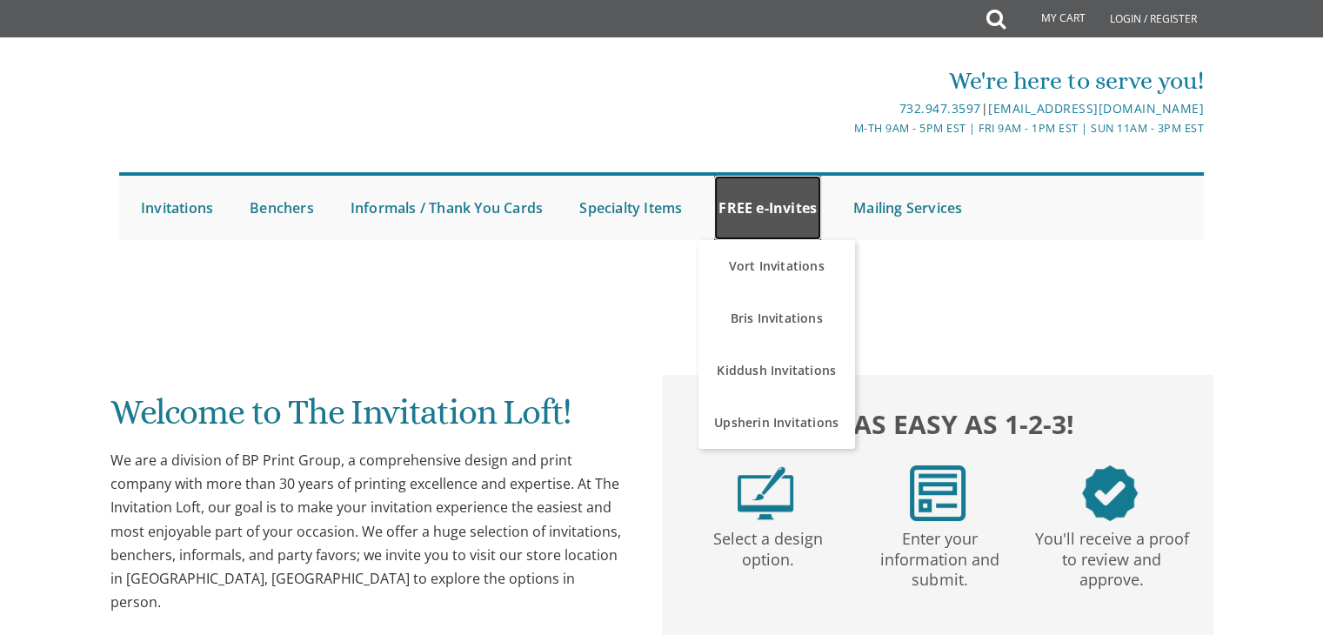
click at [759, 228] on link "FREE e-Invites" at bounding box center [767, 208] width 107 height 64
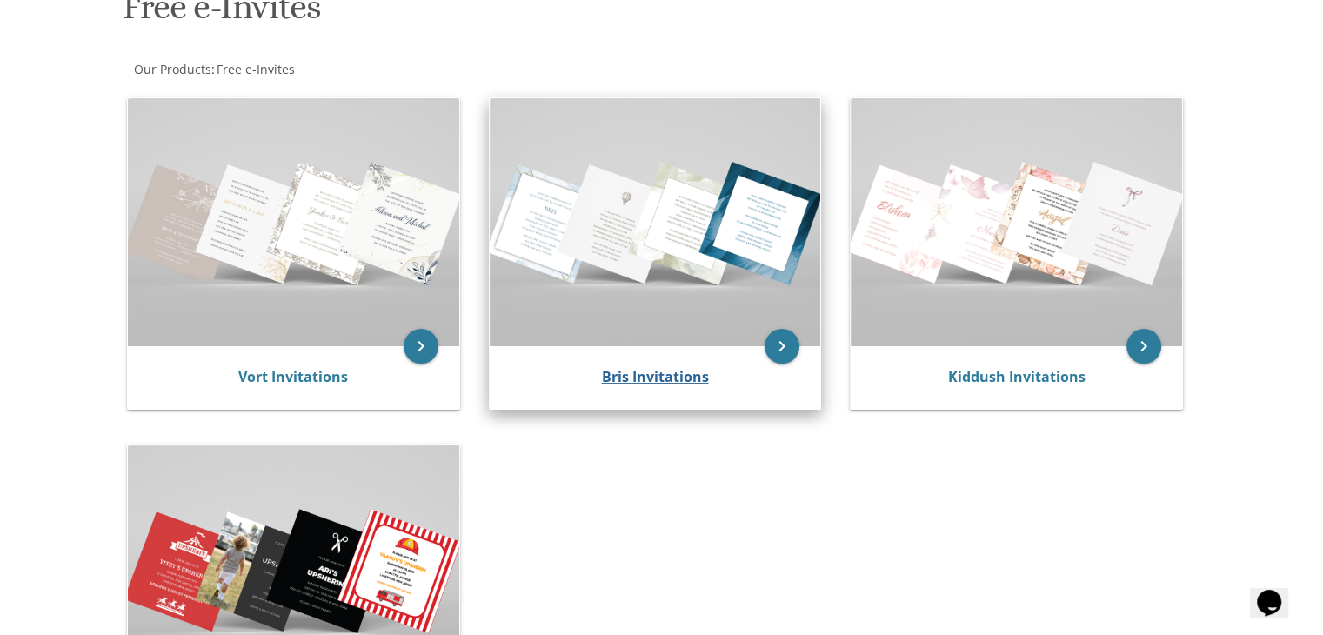
scroll to position [290, 0]
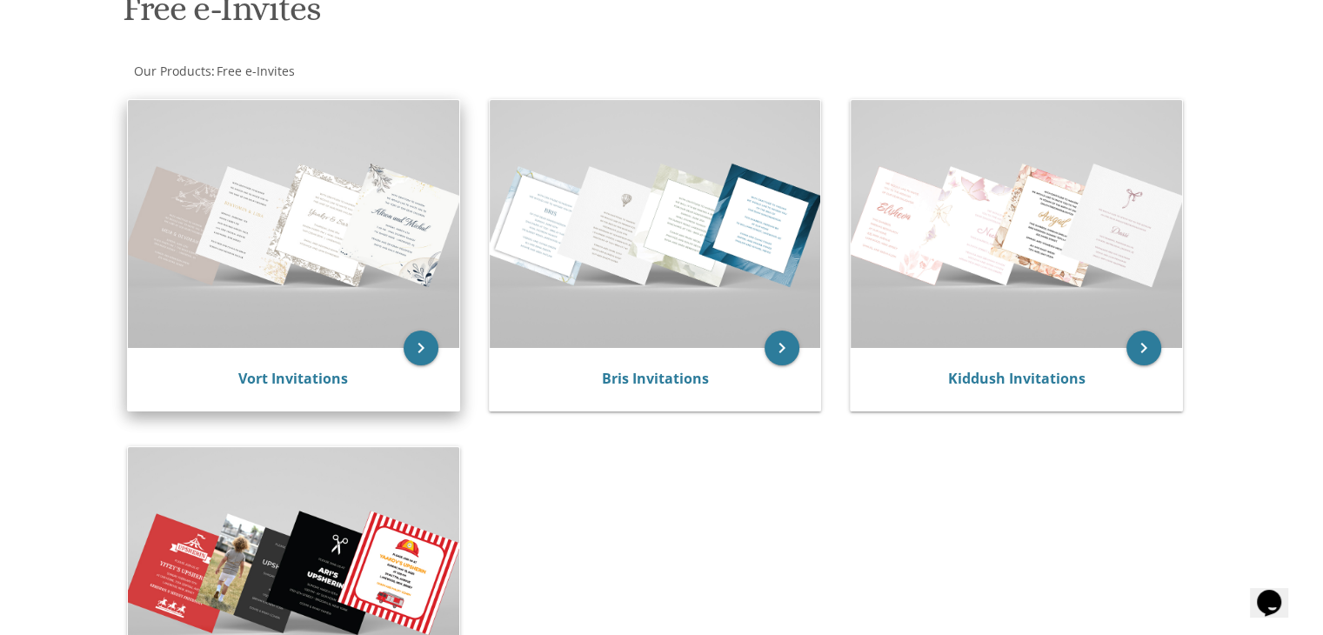
click at [304, 276] on img at bounding box center [293, 224] width 331 height 248
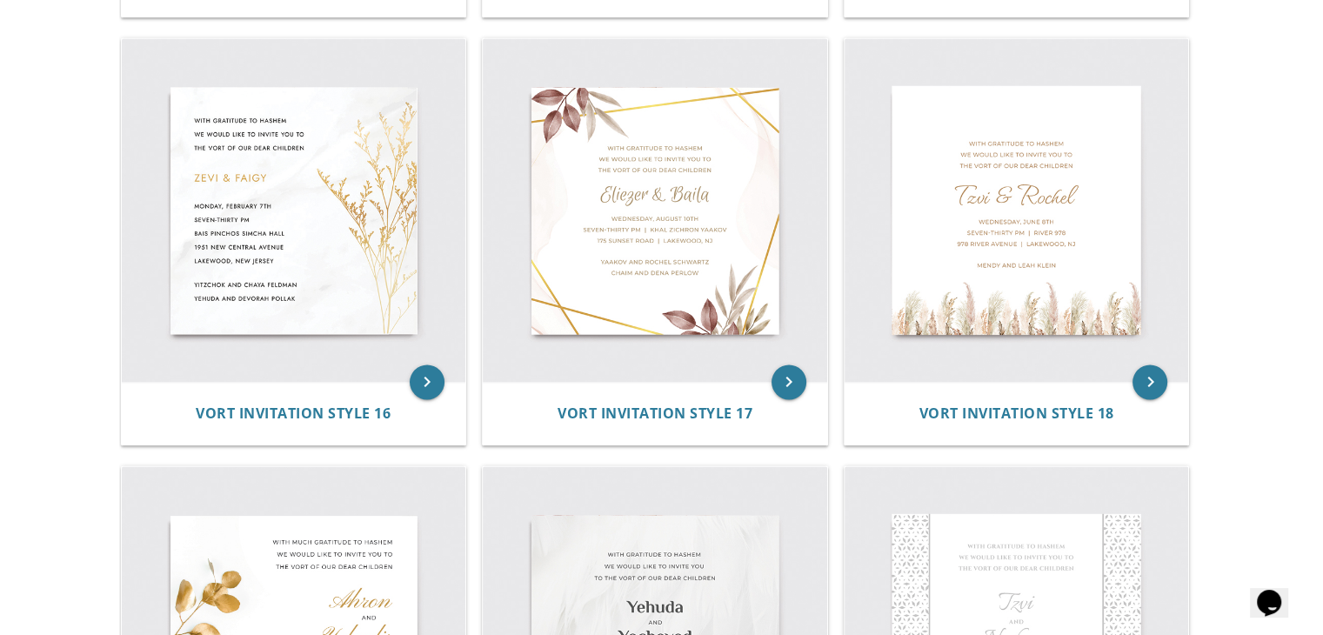
scroll to position [2498, 0]
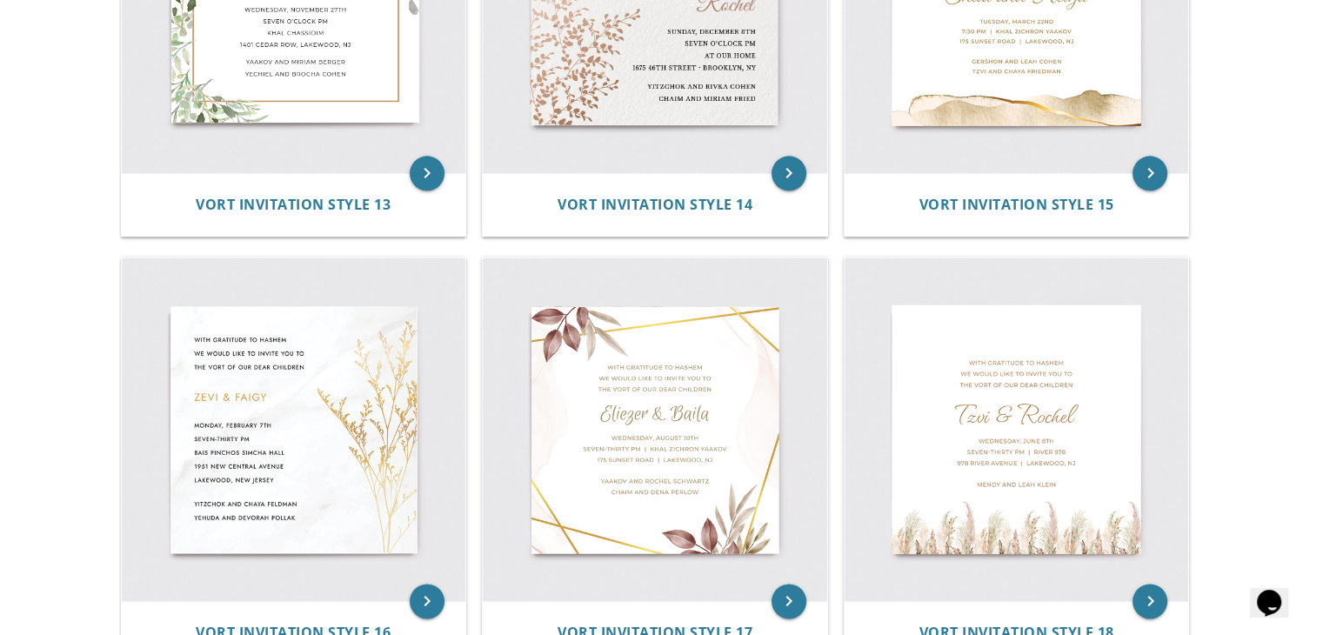
scroll to position [2296, 0]
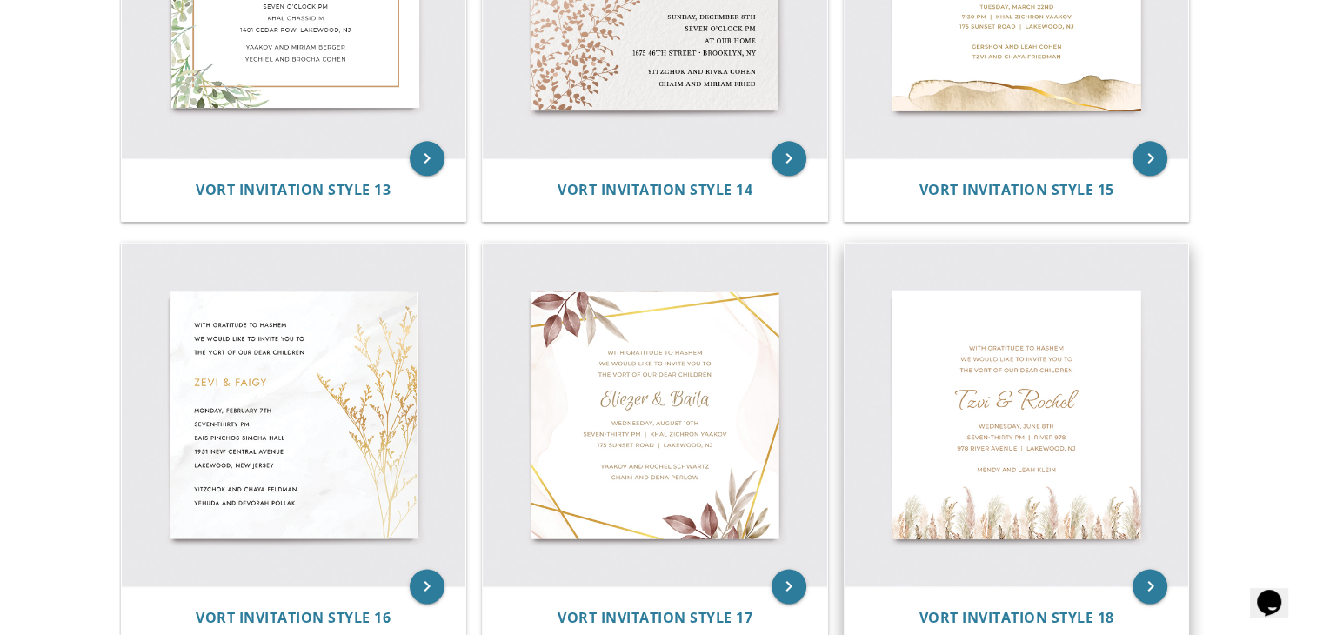
click at [1068, 411] on img at bounding box center [1017, 415] width 344 height 344
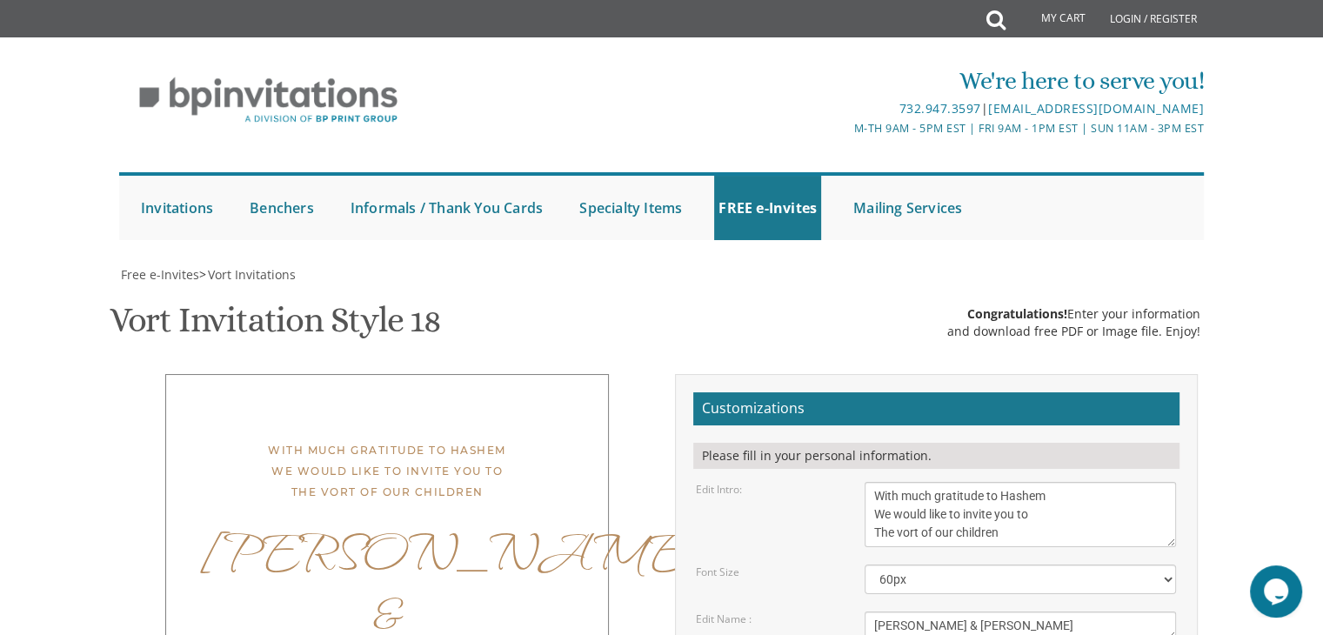
scroll to position [278, 0]
click at [917, 482] on textarea "With much gratitude to Hashem We would like to invite you to The vort of our ch…" at bounding box center [1020, 514] width 311 height 65
click at [901, 482] on textarea "With much gratitude to Hashem We would like to invite you to The vort of our ch…" at bounding box center [1020, 514] width 311 height 65
type textarea "With much gratitude to Hashem We would like to invite you to The l'chaim of our…"
click at [962, 611] on textarea "Tzvi & Rochel" at bounding box center [1020, 625] width 311 height 29
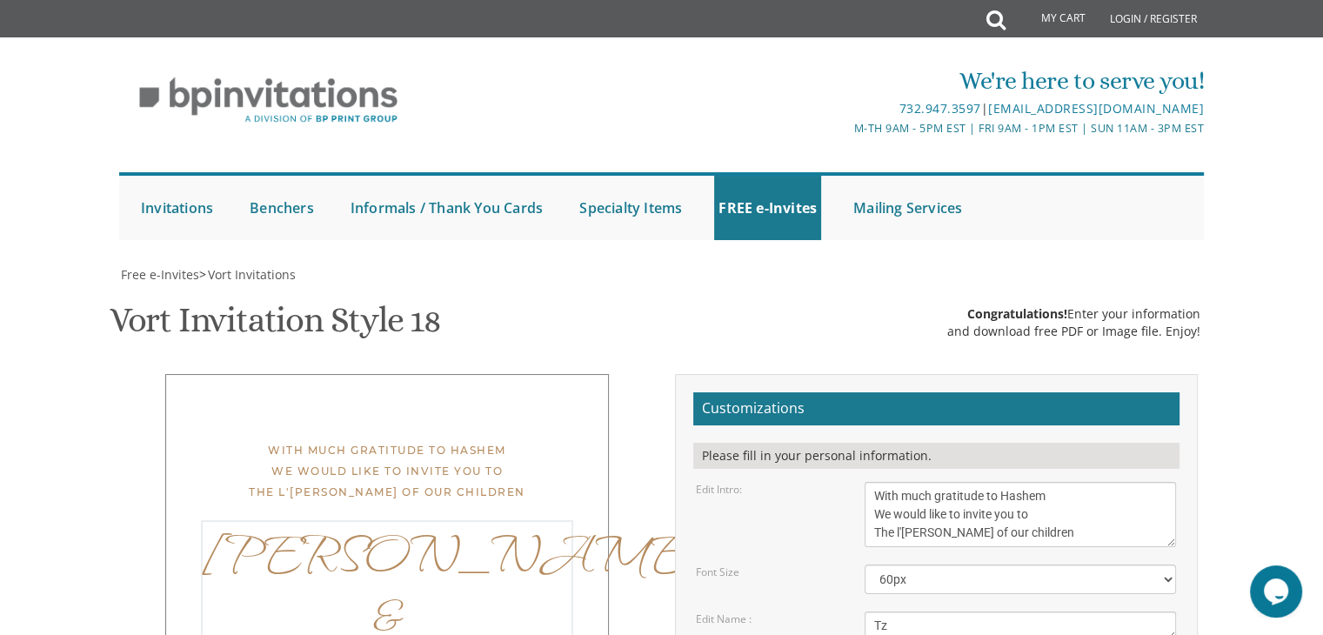
type textarea "T"
type textarea "e"
type textarea "Eliyahu & Sarah Devora"
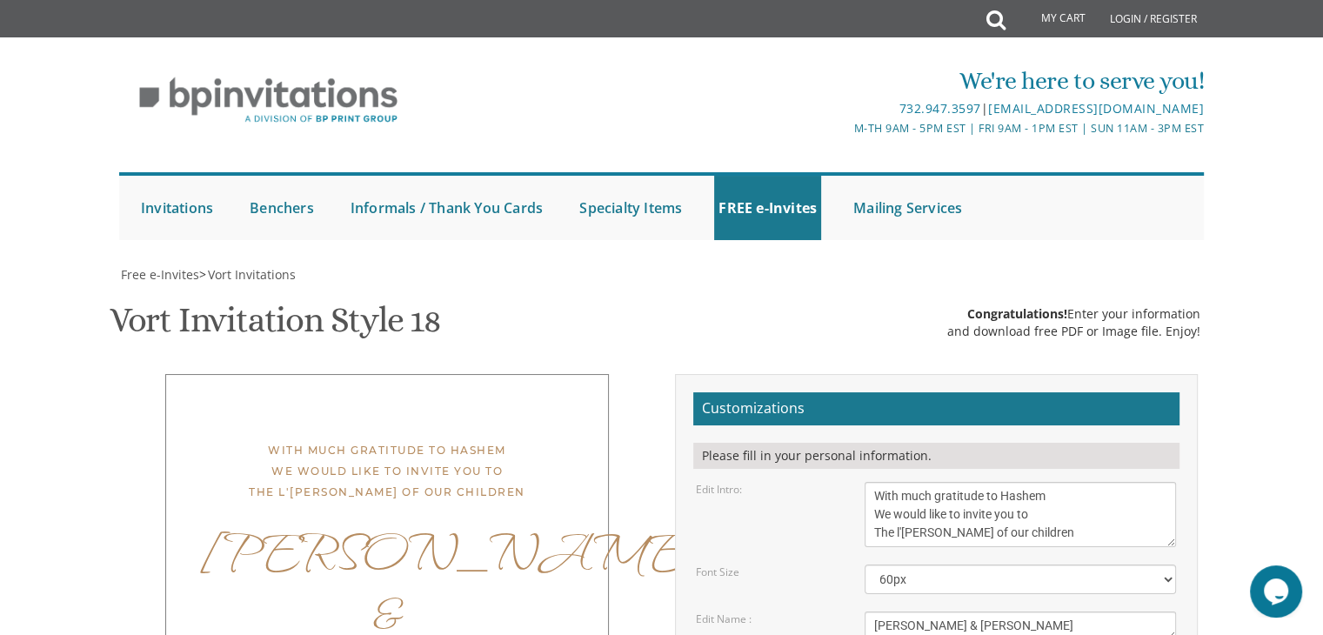
type textarea "Monday, August 11th Eight-Thirty PM | Anton Home 161 old orchard rd, toms river…"
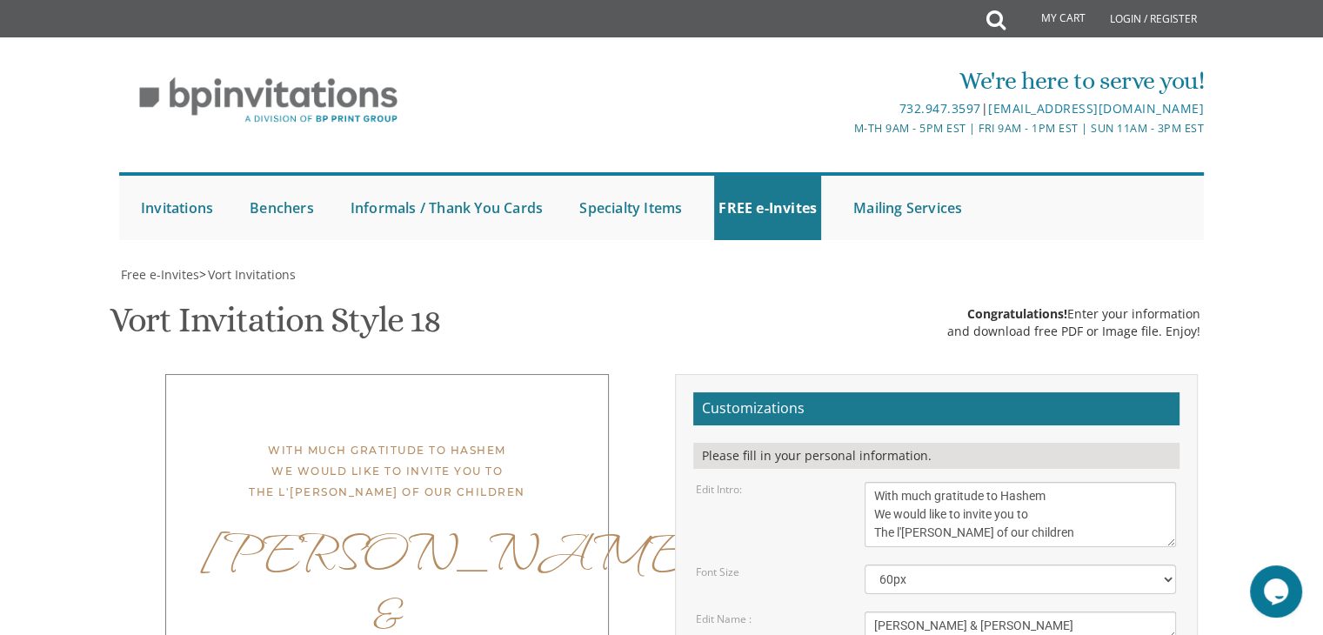
type textarea "Yerachmiel and Nechi Anton Noam and Hadassah Kutoff"
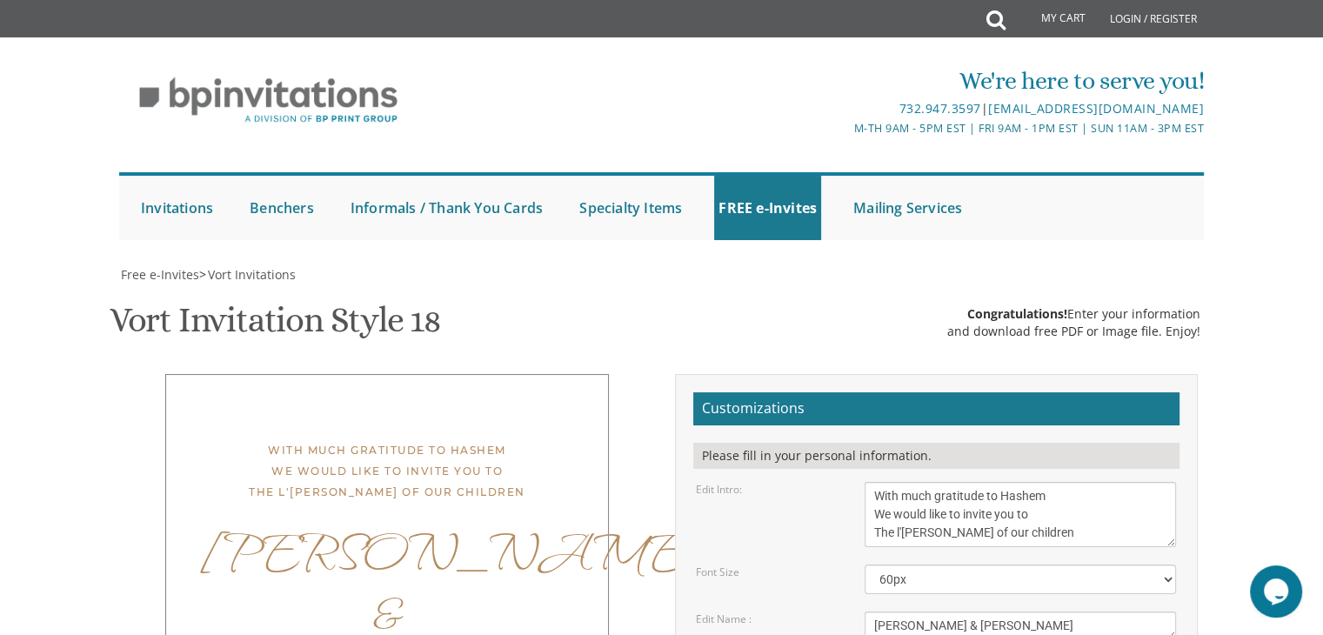
type input "miriamanton03@gmail.com"
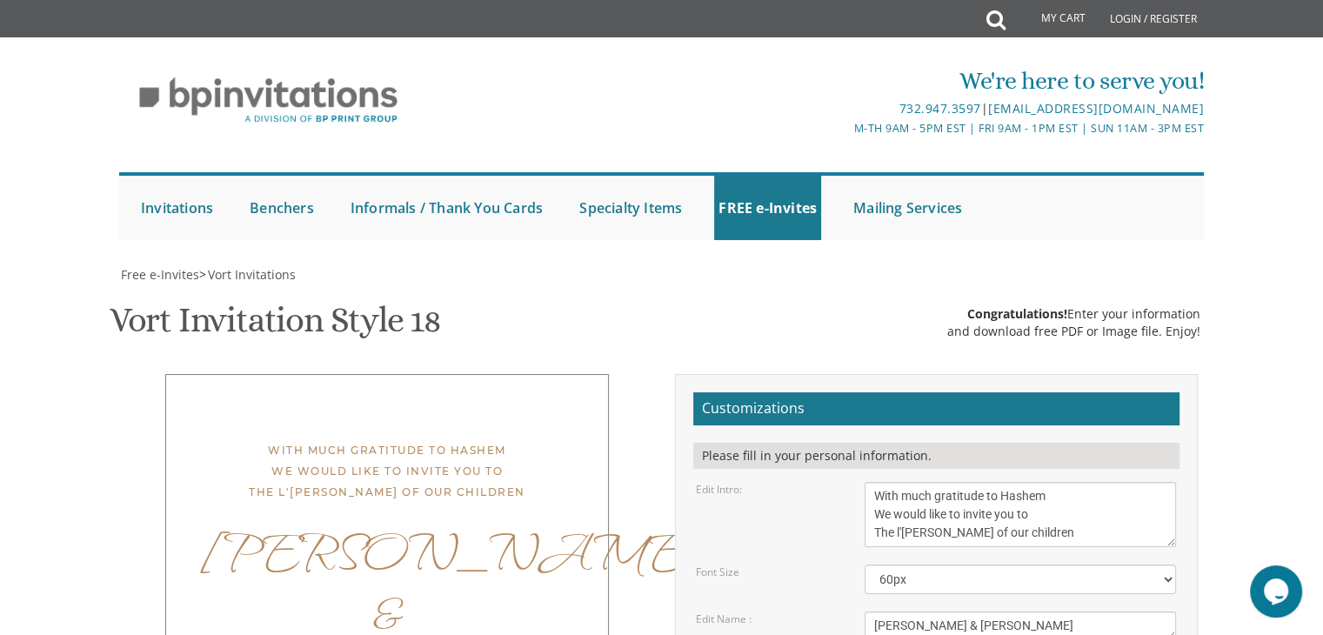
click at [931, 611] on textarea "Tzvi & Rochel" at bounding box center [1020, 625] width 311 height 29
click at [917, 611] on textarea "Tzvi & Rochel" at bounding box center [1020, 625] width 311 height 29
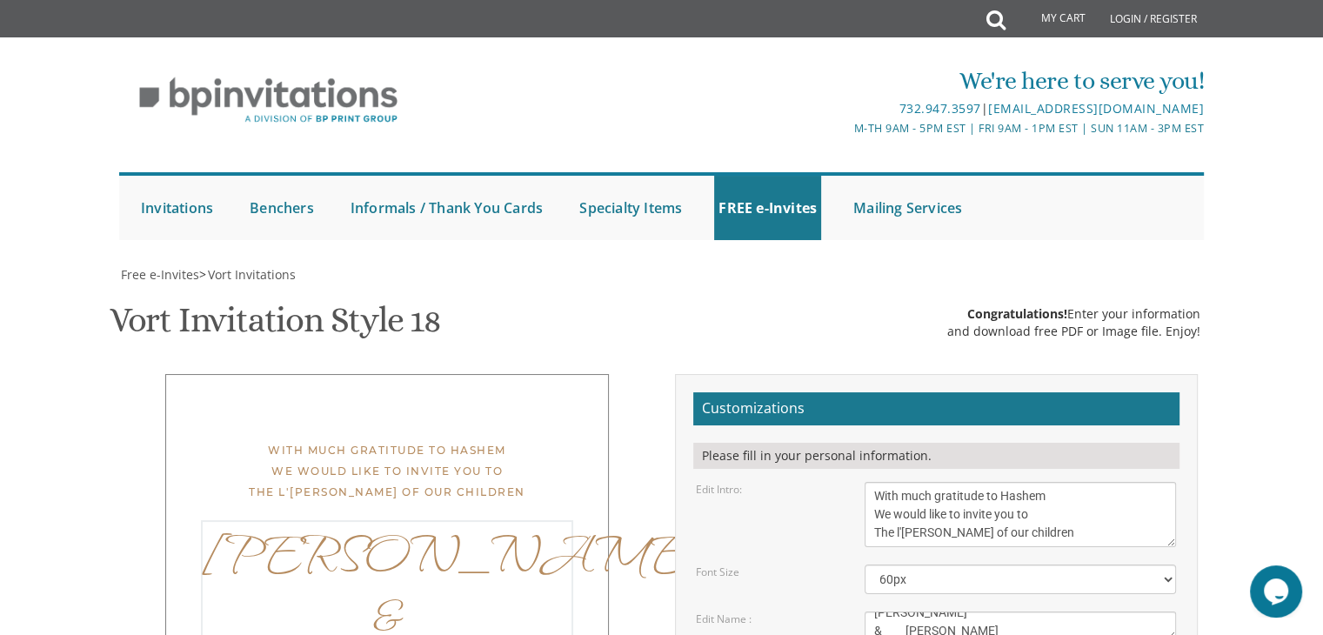
click at [912, 611] on textarea "Tzvi & Rochel" at bounding box center [1020, 625] width 311 height 29
click at [901, 611] on textarea "Tzvi & Rochel" at bounding box center [1020, 625] width 311 height 29
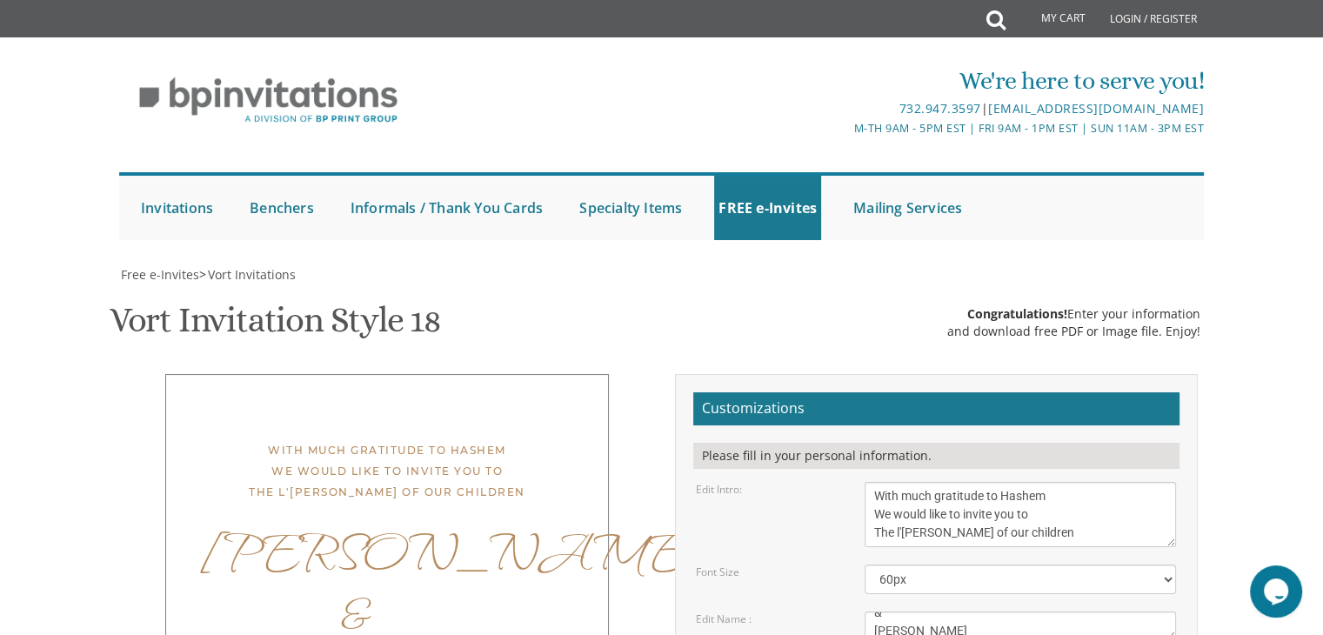
click at [1088, 611] on textarea "Tzvi & Rochel" at bounding box center [1020, 625] width 311 height 29
type textarea "E"
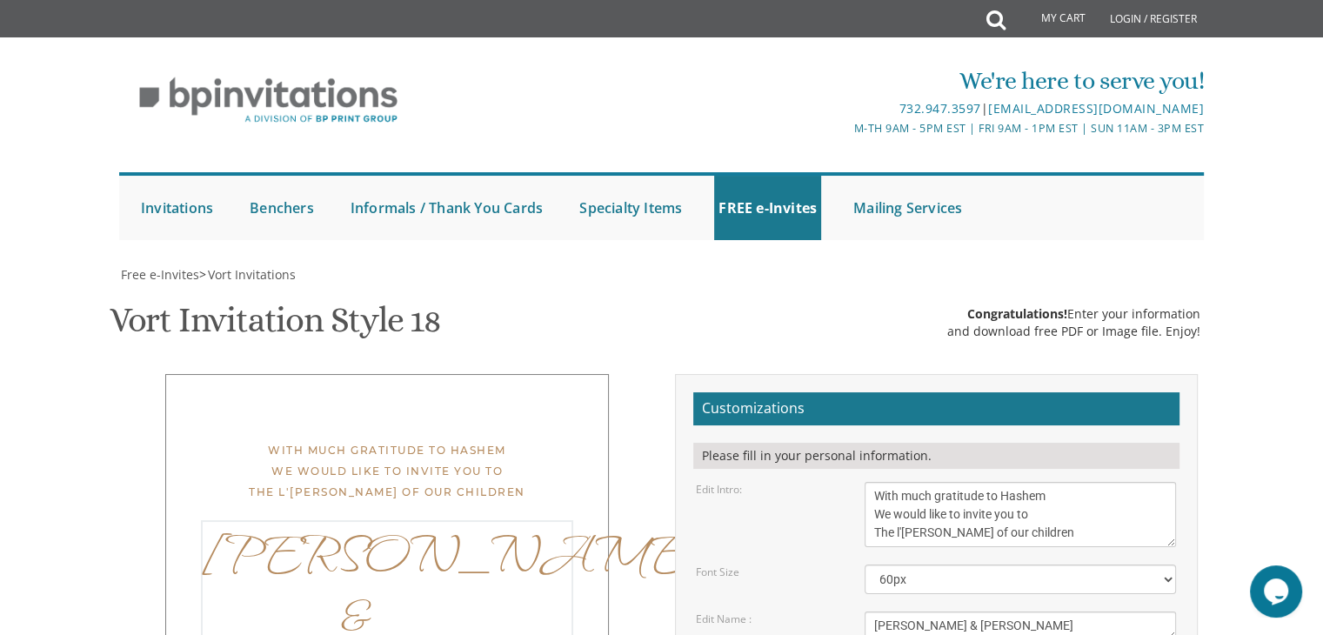
type textarea "Eliyahu & Sarah Devora"
click at [929, 611] on textarea "Tzvi & Rochel" at bounding box center [1020, 625] width 311 height 29
click at [1166, 564] on select "40px 50px 60px 70px 80px" at bounding box center [1020, 579] width 311 height 30
select select "50px"
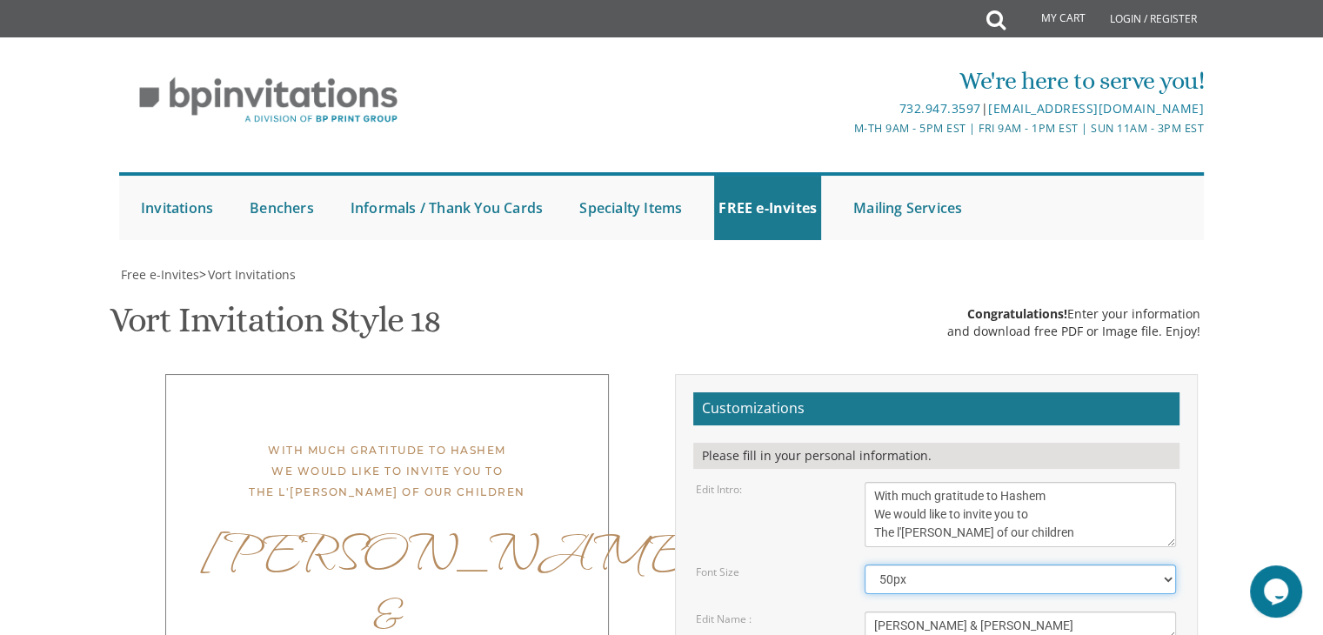
click at [865, 564] on select "40px 50px 60px 70px 80px" at bounding box center [1020, 579] width 311 height 30
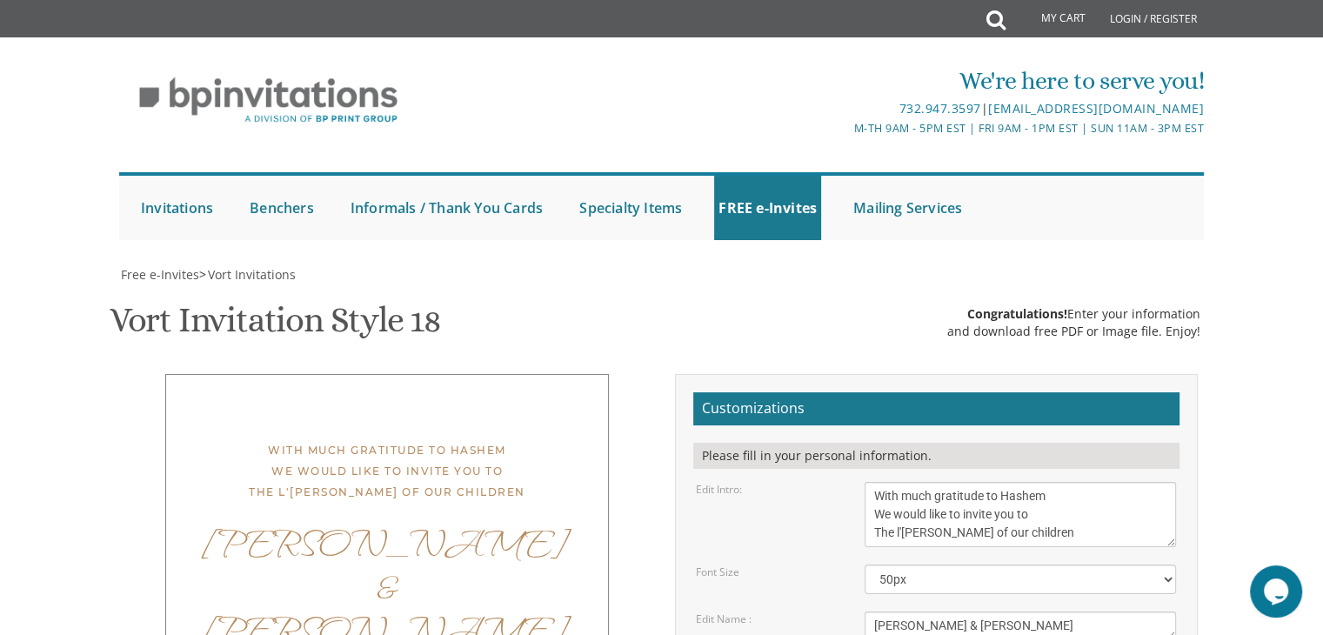
click at [626, 374] on div "With much gratitude to Hashem We would like to invite you to The l'chaim of our…" at bounding box center [387, 630] width 523 height 512
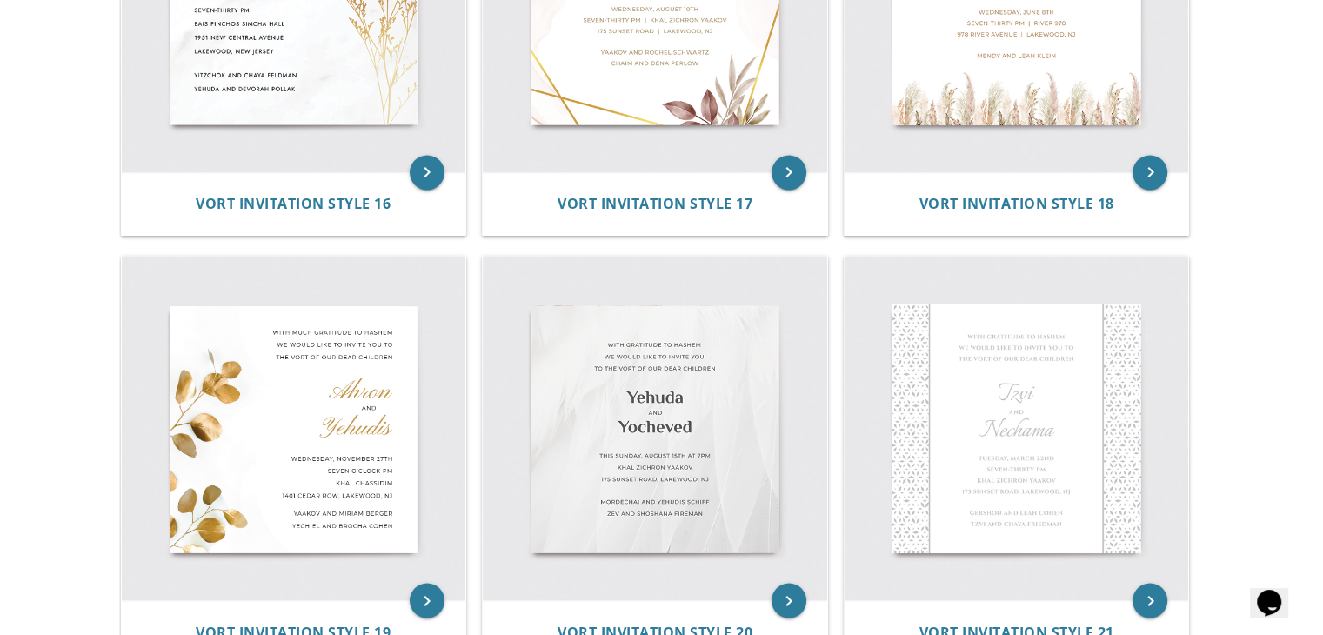
scroll to position [2724, 0]
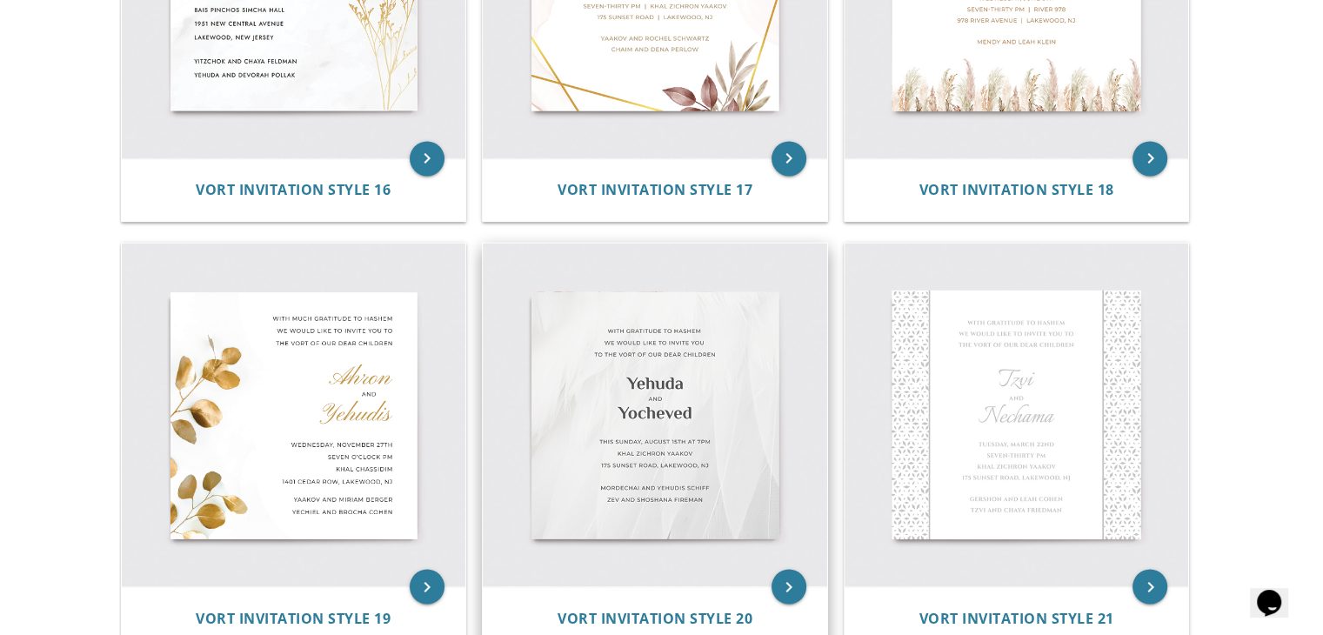
click at [713, 415] on img at bounding box center [655, 415] width 344 height 344
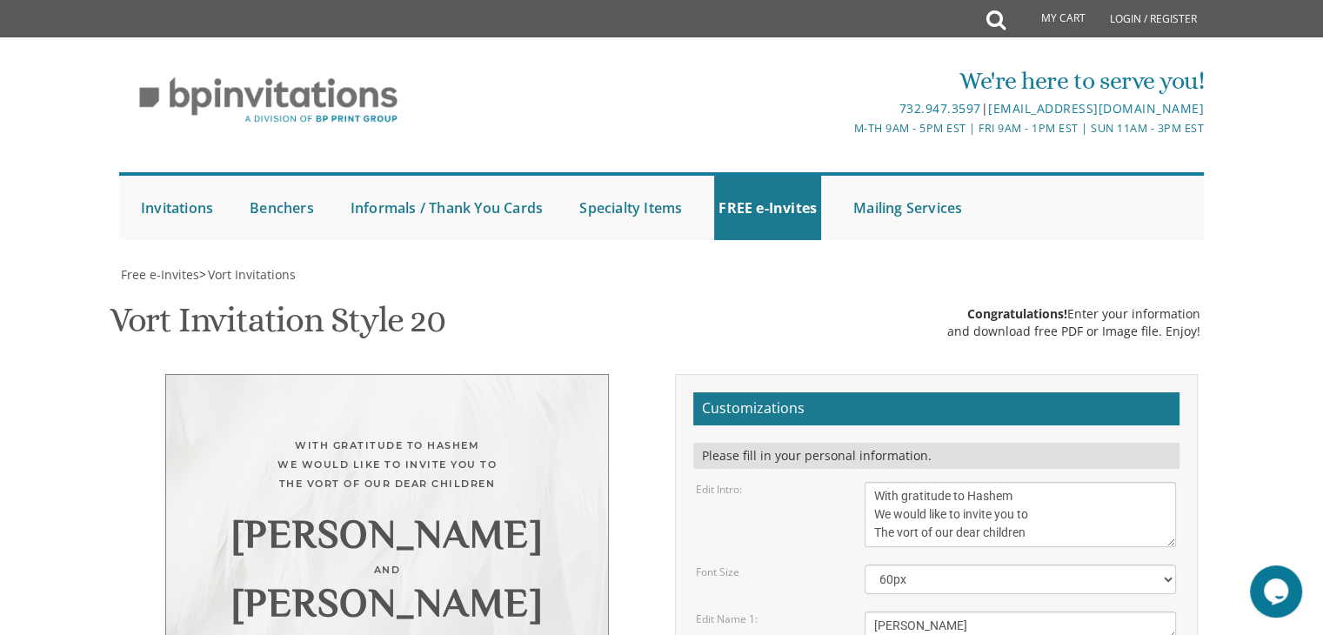
scroll to position [149, 0]
click at [920, 482] on textarea "With gratitude to Hashem We would like to invite you to The vort of our dear ch…" at bounding box center [1020, 514] width 311 height 65
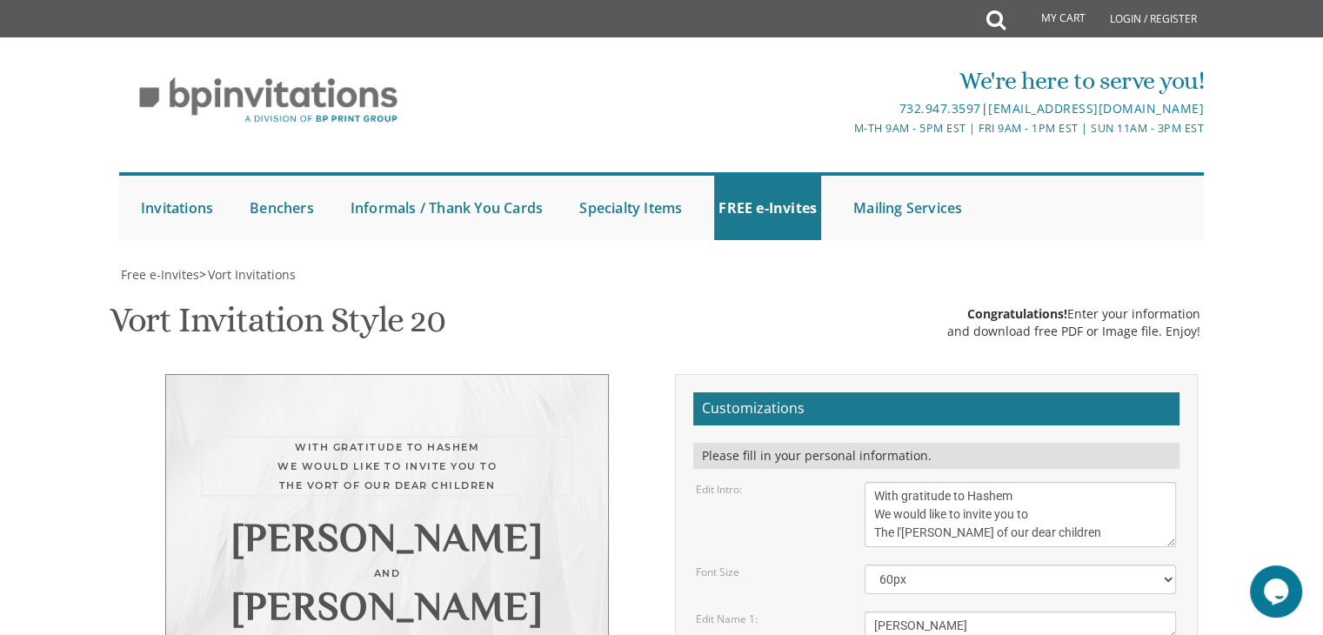
type textarea "With gratitude to Hashem We would like to invite you to The l'chaim of our dear…"
click at [922, 611] on textarea "Yehuda" at bounding box center [1020, 625] width 311 height 29
type textarea "Y"
type textarea "Eliyahu"
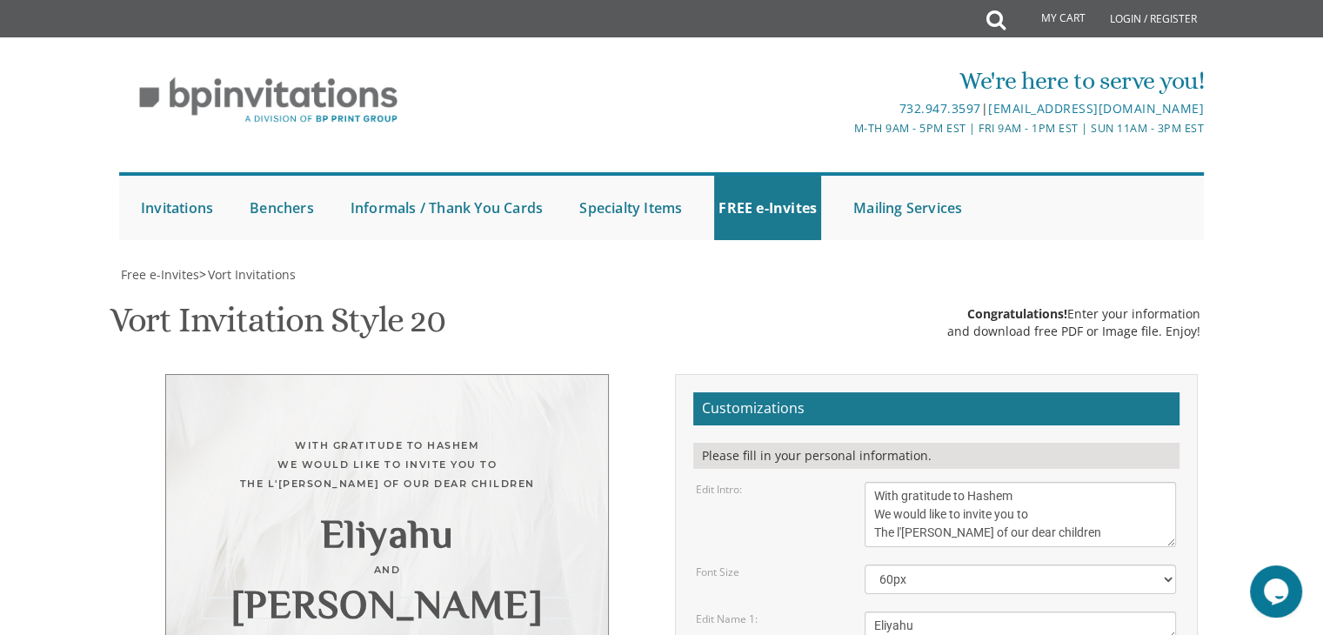
type textarea "Y"
type textarea "Sarah Devora"
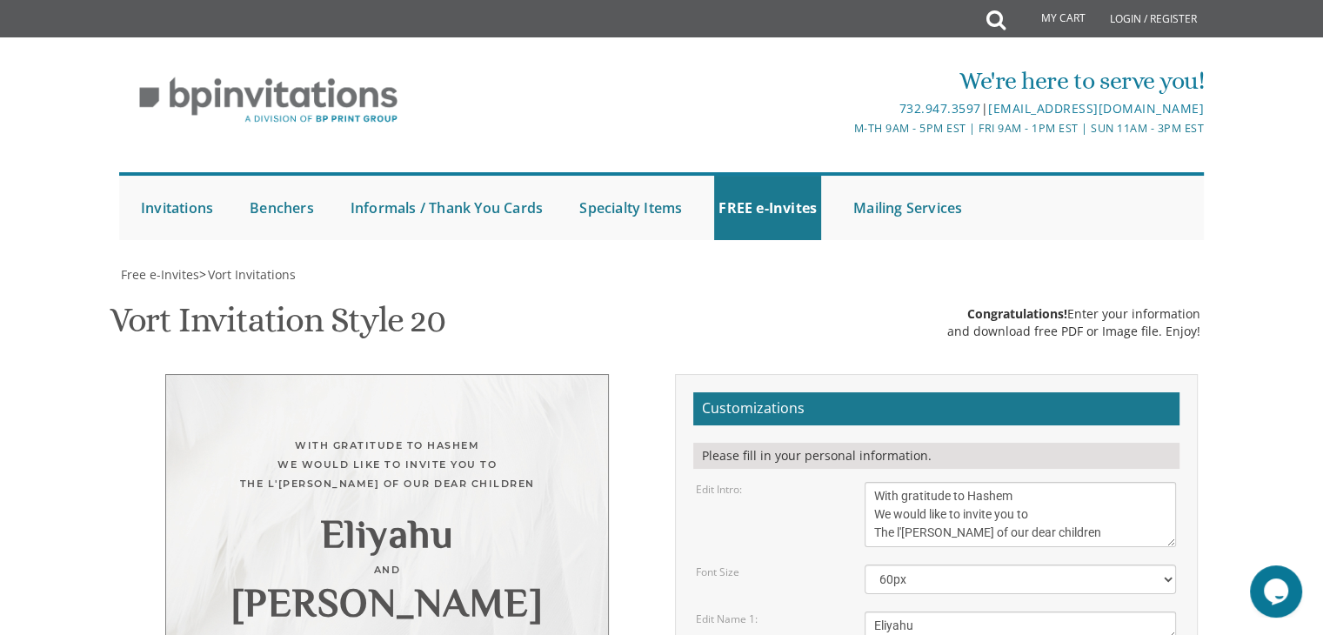
type textarea "MOnday, August 11th at 8:30pm Anton home 161 old orchard rd, toms river, NJ"
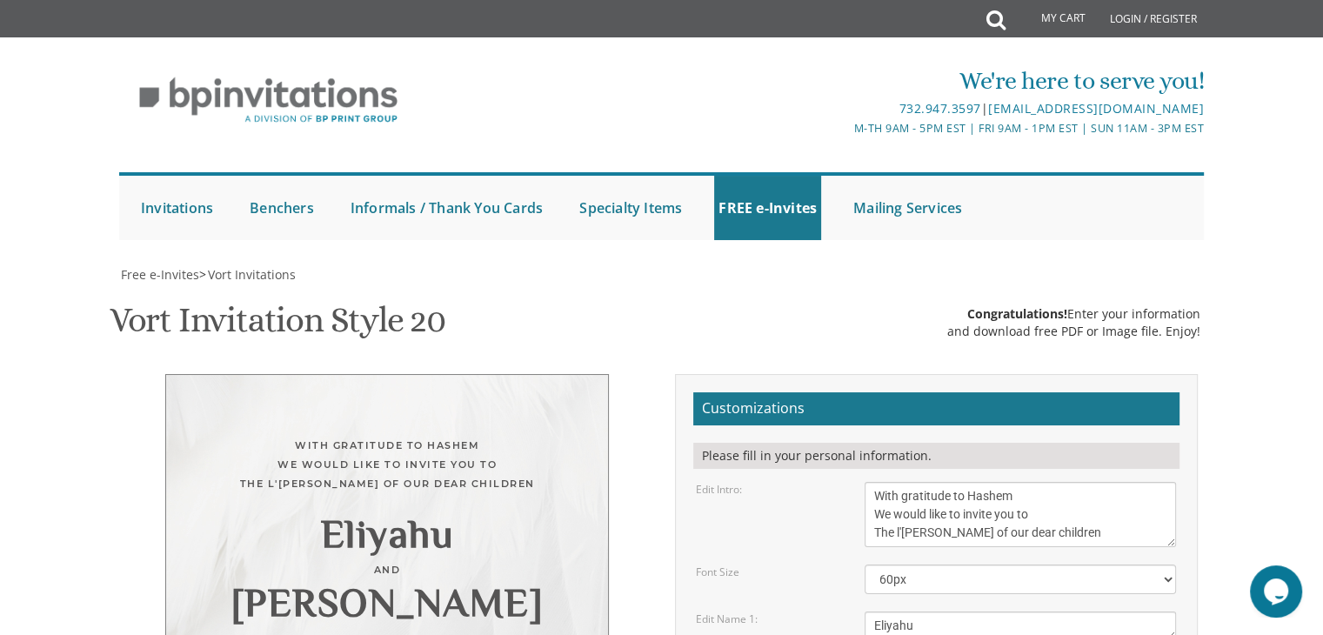
type textarea "Yerachmiel and nechi anton noam and hadassah kutoff"
type input "[EMAIL_ADDRESS][DOMAIN_NAME]"
click at [1169, 564] on select "40px 50px 60px 70px 80px" at bounding box center [1020, 579] width 311 height 30
click at [865, 564] on select "40px 50px 60px 70px 80px" at bounding box center [1020, 579] width 311 height 30
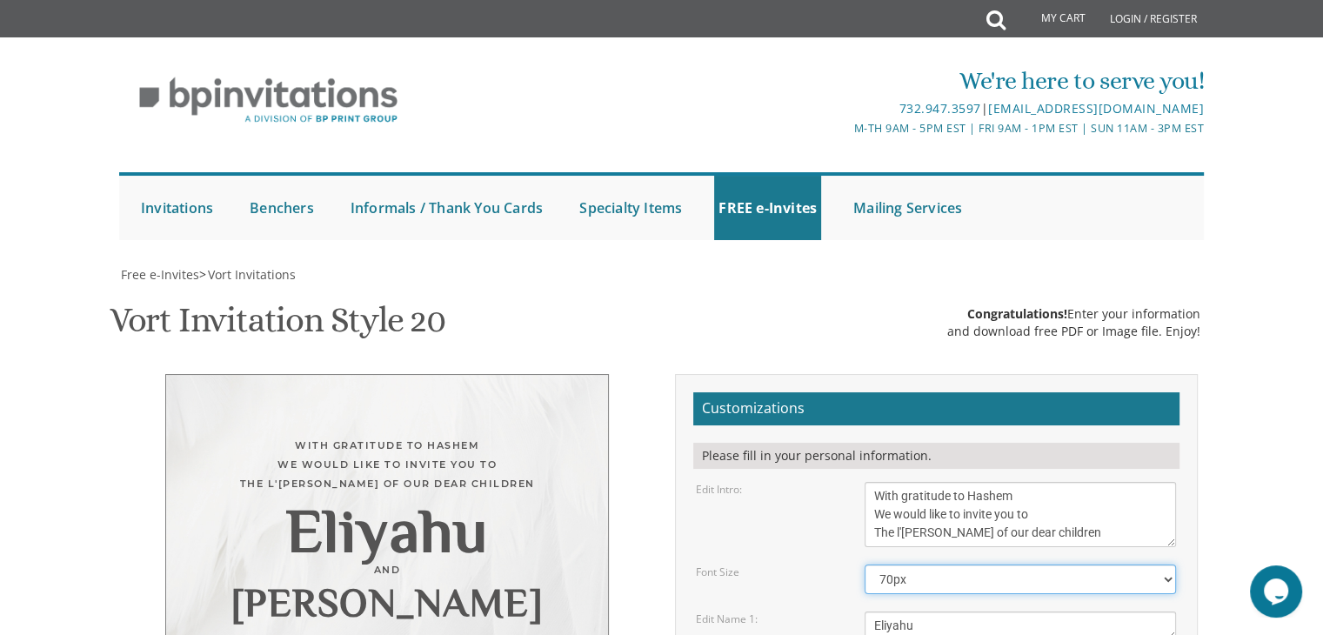
click at [1170, 564] on select "40px 50px 60px 70px 80px" at bounding box center [1020, 579] width 311 height 30
click at [865, 564] on select "40px 50px 60px 70px 80px" at bounding box center [1020, 579] width 311 height 30
click at [1169, 564] on select "40px 50px 60px 70px 80px" at bounding box center [1020, 579] width 311 height 30
click at [865, 564] on select "40px 50px 60px 70px 80px" at bounding box center [1020, 579] width 311 height 30
click at [1172, 564] on select "40px 50px 60px 70px 80px" at bounding box center [1020, 579] width 311 height 30
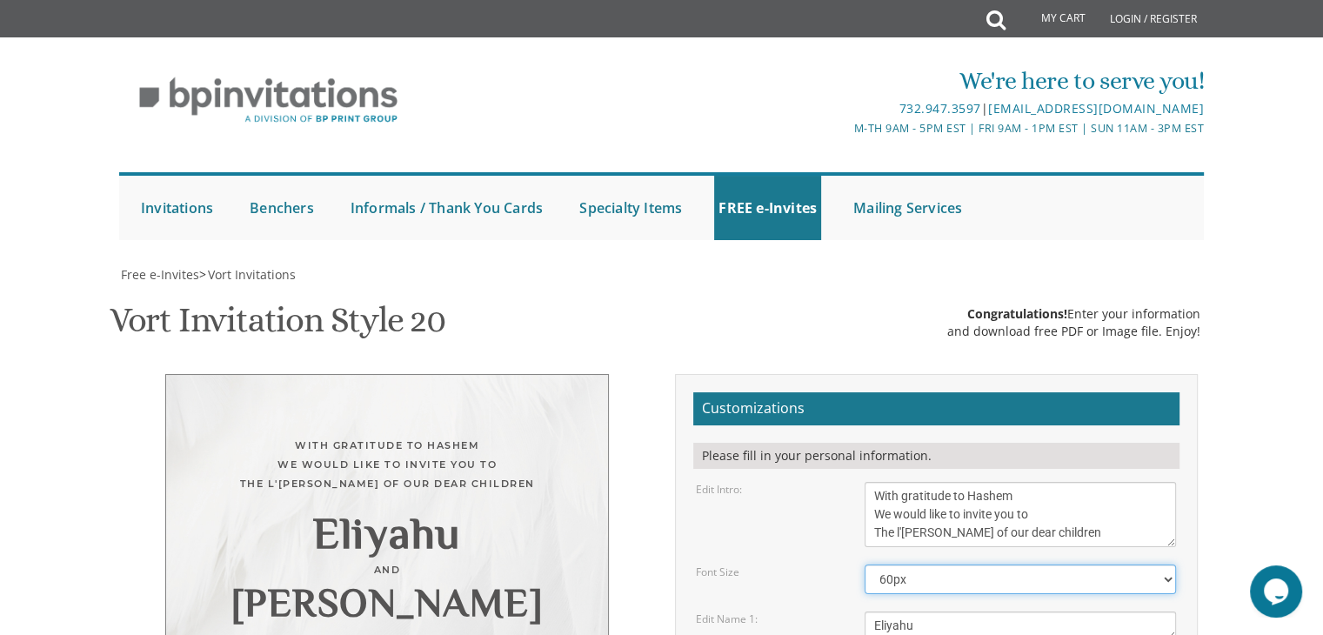
click at [865, 564] on select "40px 50px 60px 70px 80px" at bounding box center [1020, 579] width 311 height 30
click at [1162, 564] on select "40px 50px 60px 70px 80px" at bounding box center [1020, 579] width 311 height 30
select select "50px"
click at [865, 564] on select "40px 50px 60px 70px 80px" at bounding box center [1020, 579] width 311 height 30
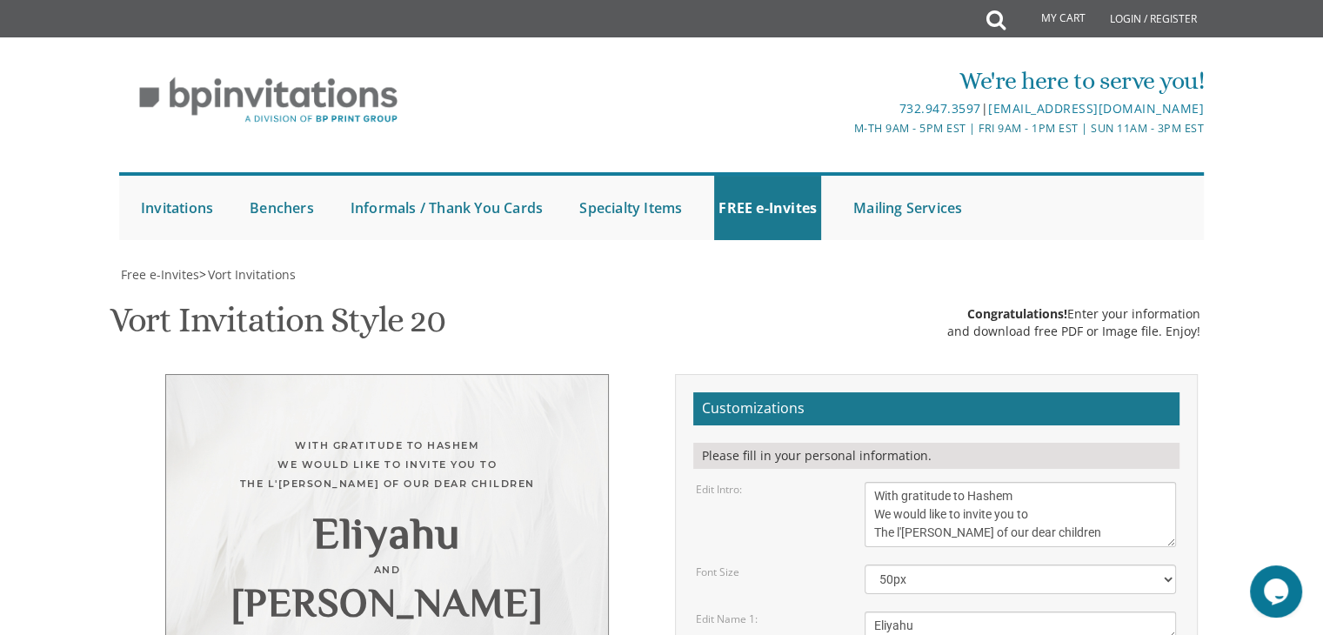
scroll to position [658, 0]
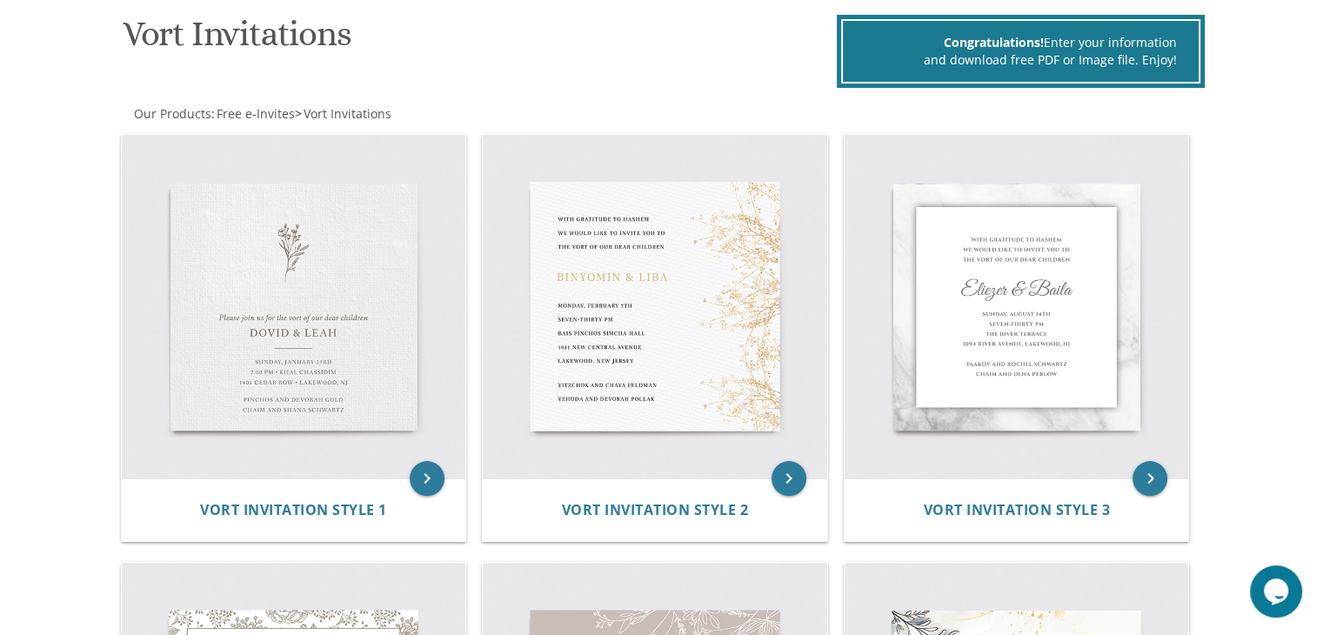
scroll to position [262, 0]
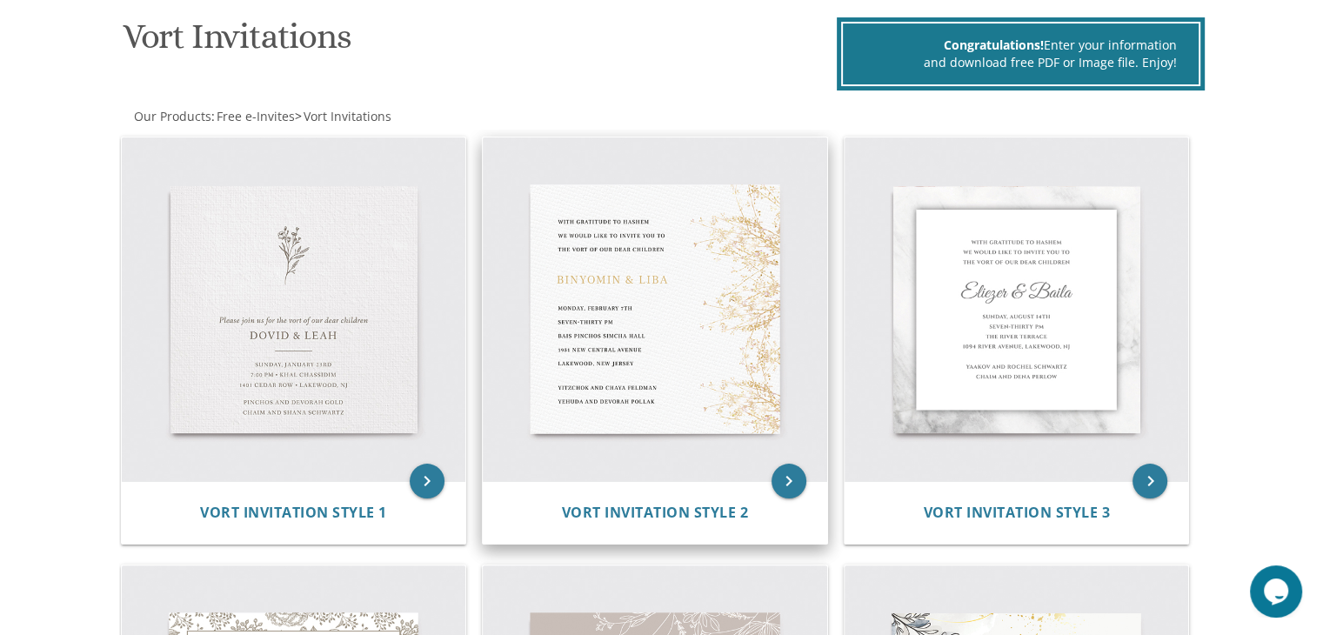
click at [625, 334] on img at bounding box center [655, 309] width 344 height 344
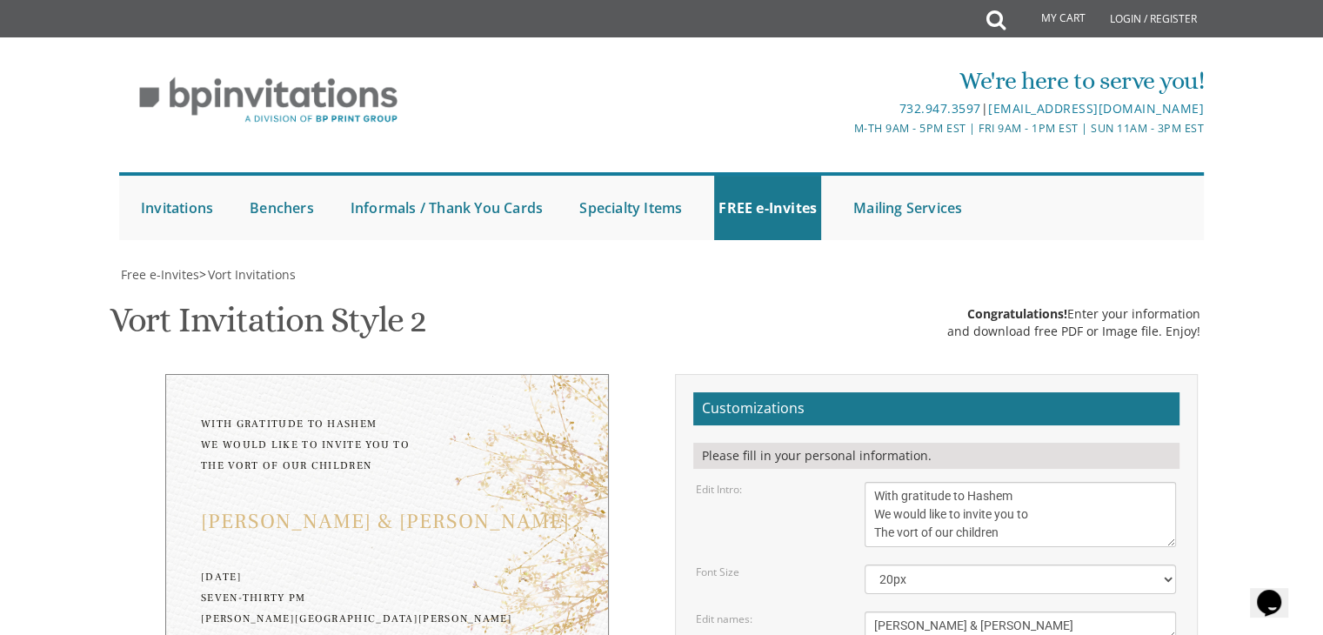
click at [925, 482] on textarea "With gratitude to Hashem We would like to invite you to The vort of our children" at bounding box center [1020, 514] width 311 height 65
type textarea "With gratitude to Hashem We would like to invite you to The l'[PERSON_NAME] of …"
click at [1009, 611] on textarea "[PERSON_NAME] & [PERSON_NAME]" at bounding box center [1020, 625] width 311 height 29
type textarea "B"
type textarea "Eliyahu &sarah [PERSON_NAME]"
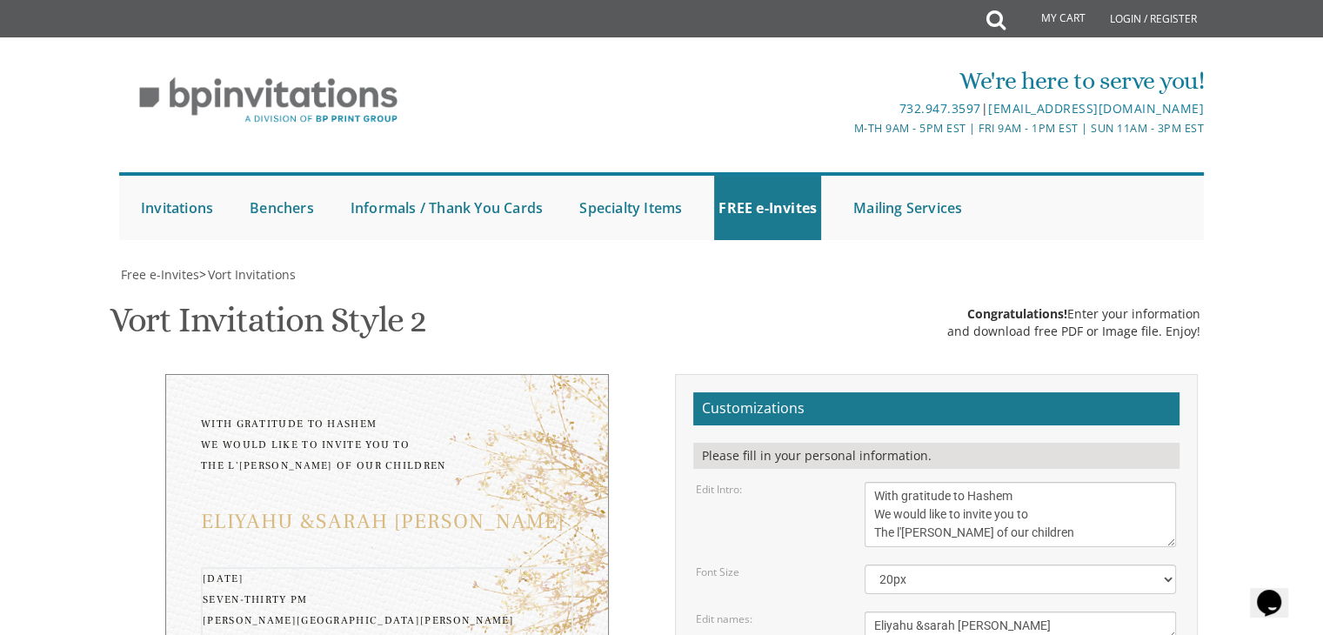
type textarea "[DATE] Eight-thirty PM [PERSON_NAME] home [STREET_ADDRESS][US_STATE]"
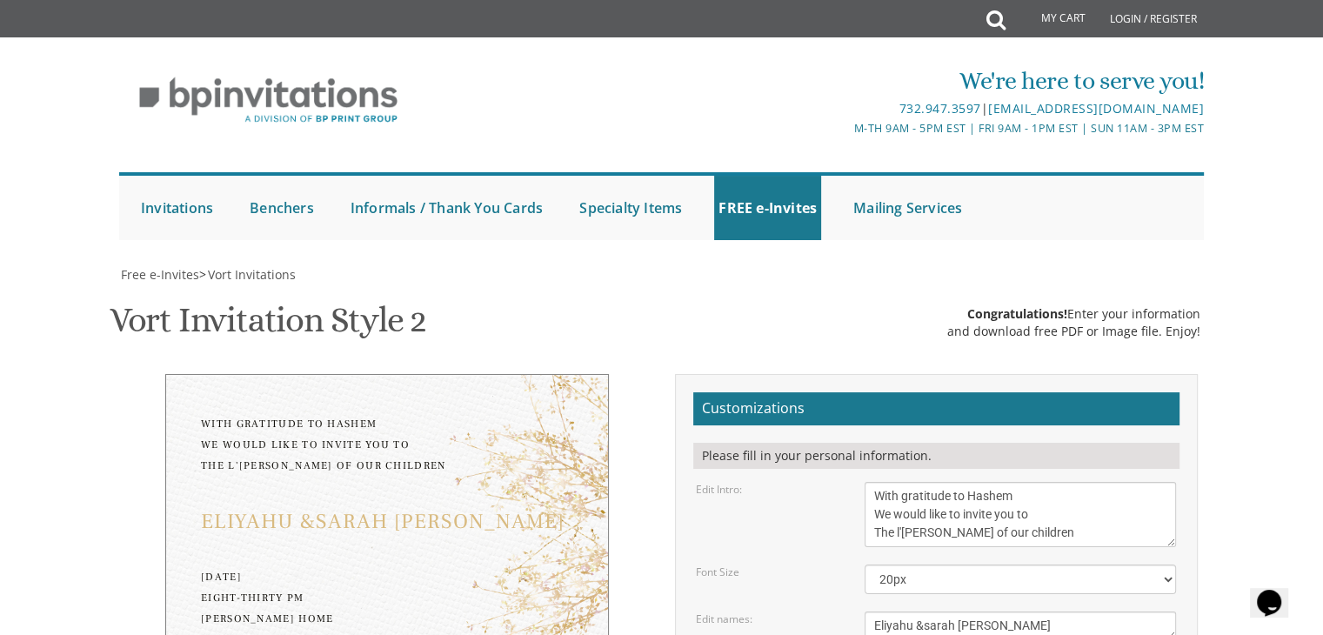
type textarea "Y"
type textarea "Yerachmiel and [PERSON_NAME] and [PERSON_NAME]"
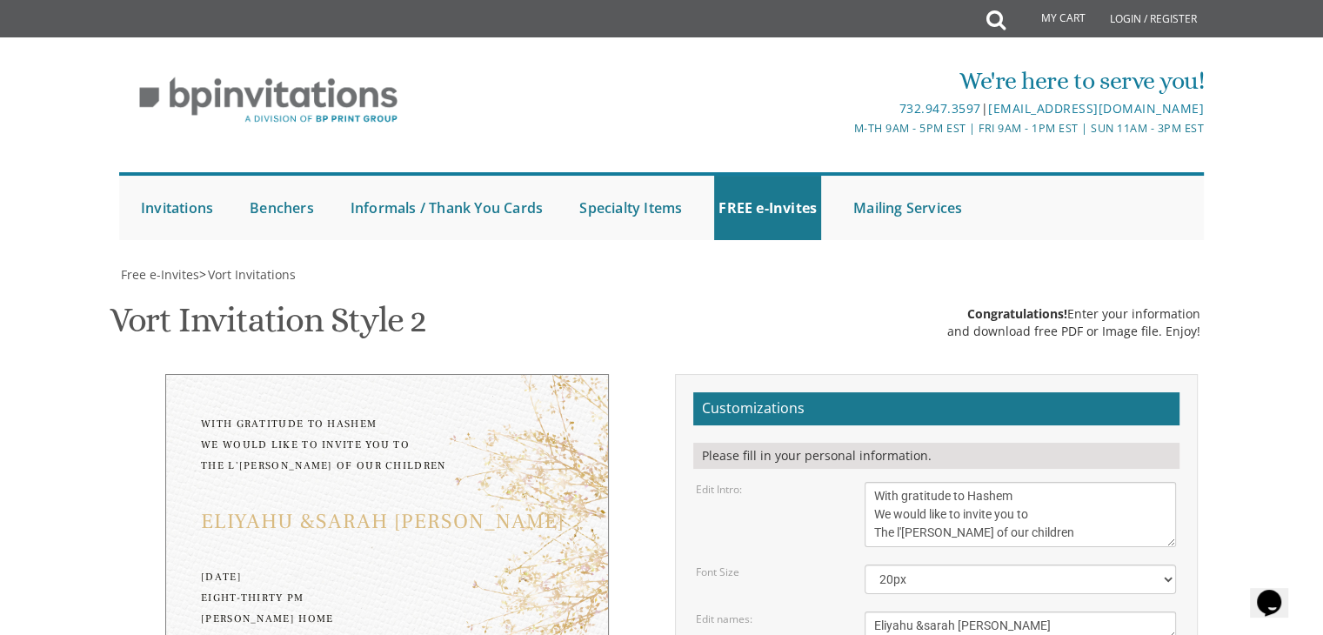
type input "[EMAIL_ADDRESS][DOMAIN_NAME]"
